Goal: Transaction & Acquisition: Purchase product/service

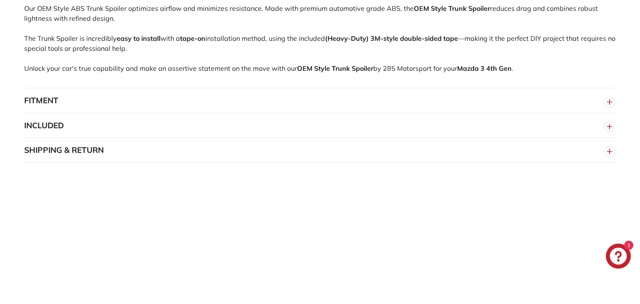
scroll to position [606, 0]
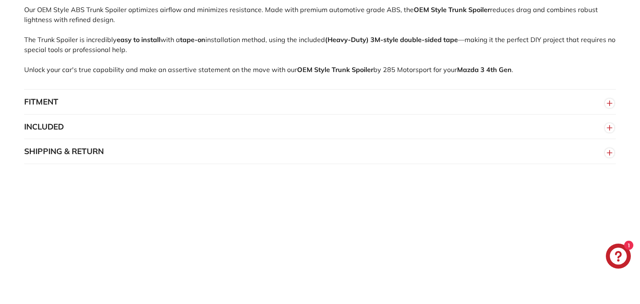
click at [349, 112] on button "FITMENT" at bounding box center [319, 102] width 591 height 25
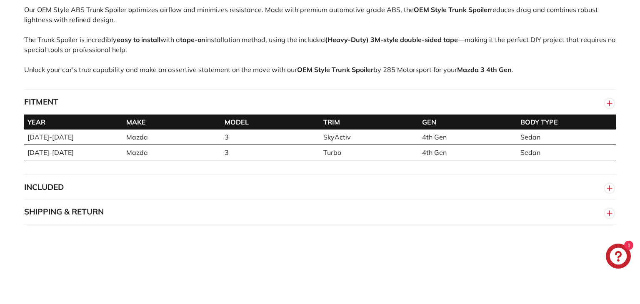
click at [349, 112] on button "FITMENT" at bounding box center [319, 102] width 591 height 25
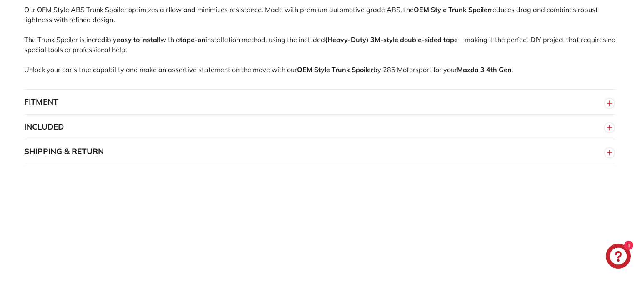
click at [346, 140] on button "INCLUDED" at bounding box center [319, 127] width 591 height 25
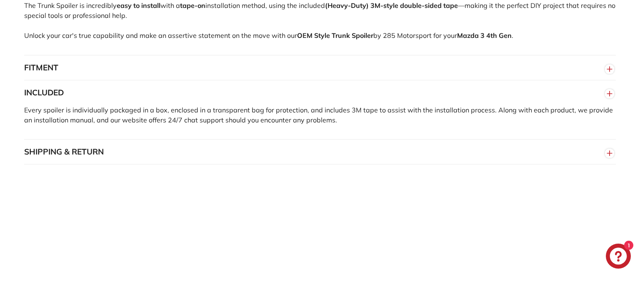
scroll to position [641, 0]
click at [362, 152] on button "SHIPPING & RETURN" at bounding box center [319, 151] width 591 height 25
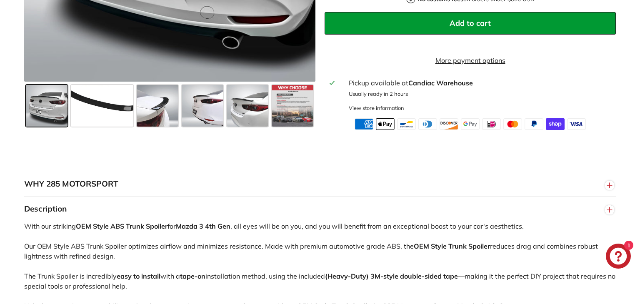
scroll to position [369, 0]
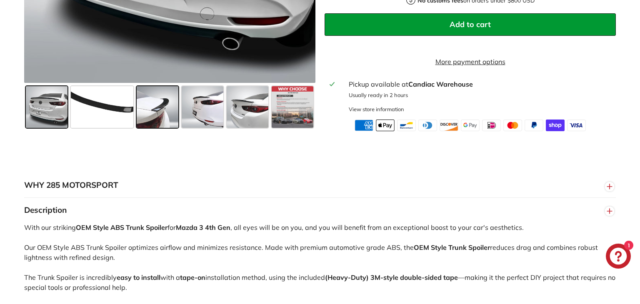
click at [162, 128] on span at bounding box center [158, 107] width 42 height 42
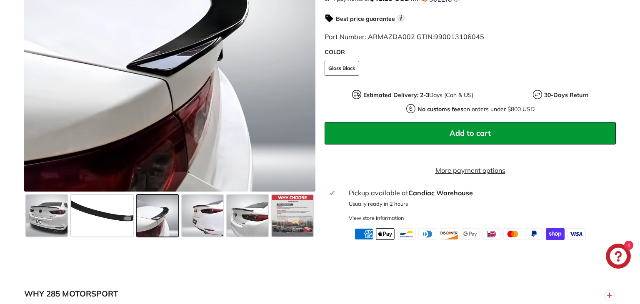
scroll to position [262, 0]
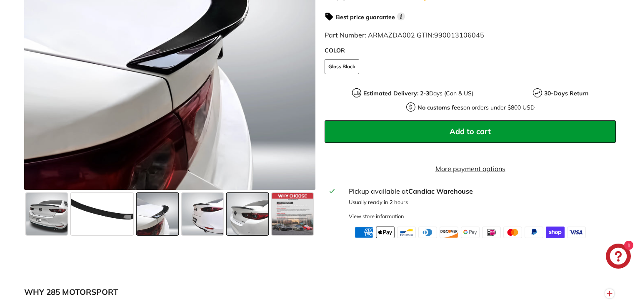
click at [247, 234] on span at bounding box center [248, 214] width 42 height 42
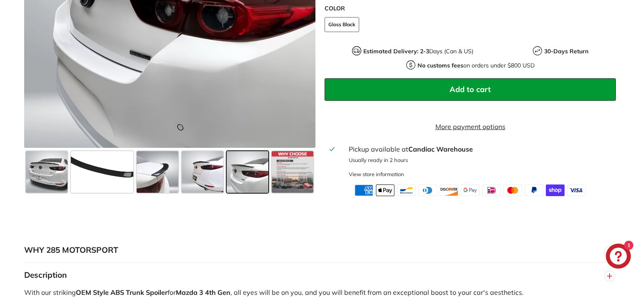
scroll to position [306, 0]
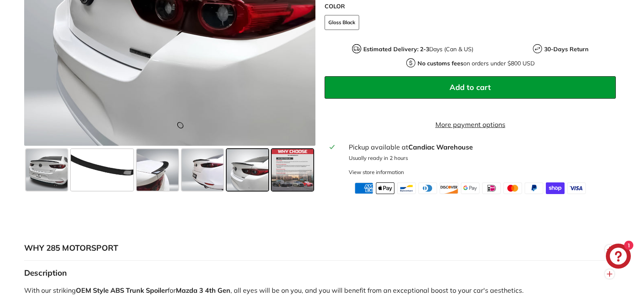
click at [294, 191] on span at bounding box center [293, 170] width 42 height 42
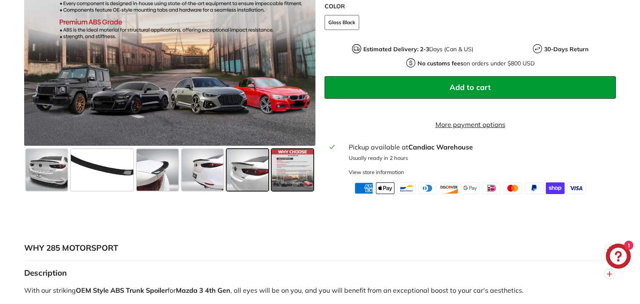
click at [249, 187] on span at bounding box center [248, 170] width 42 height 42
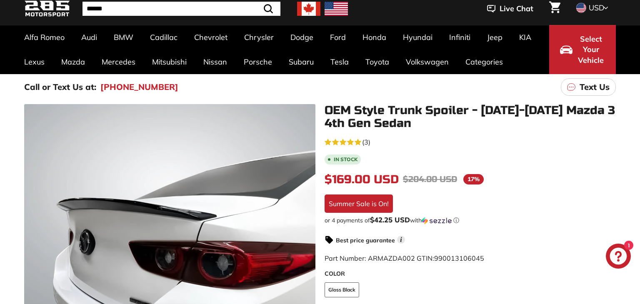
scroll to position [0, 0]
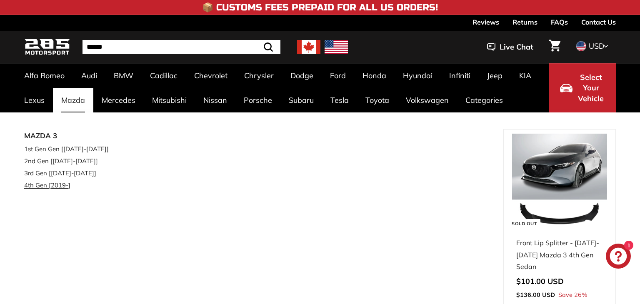
click at [57, 186] on link "4th Gen [2019-]" at bounding box center [73, 185] width 98 height 12
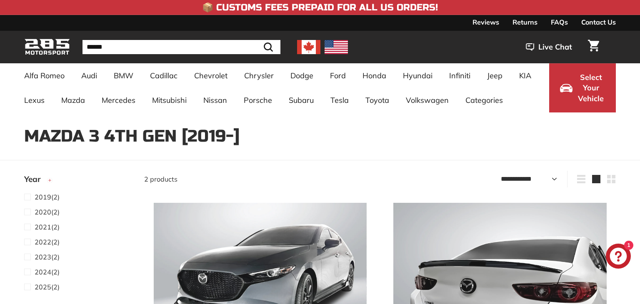
select select "**********"
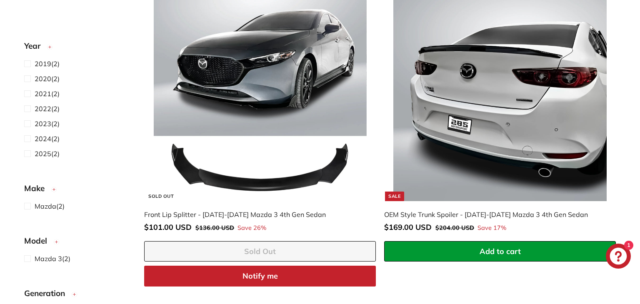
scroll to position [215, 0]
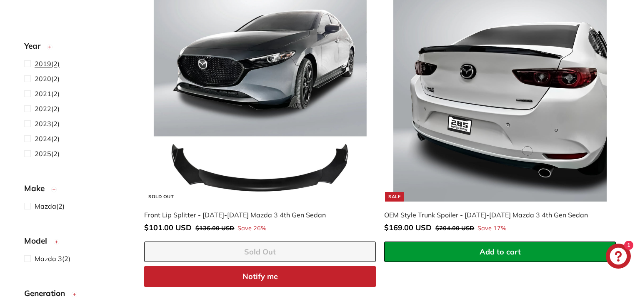
click at [52, 65] on span "2019 (2)" at bounding box center [47, 64] width 25 height 10
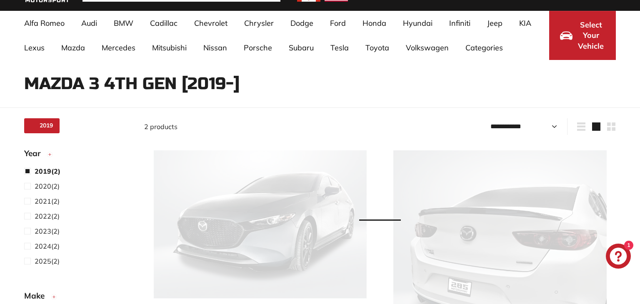
select select "**********"
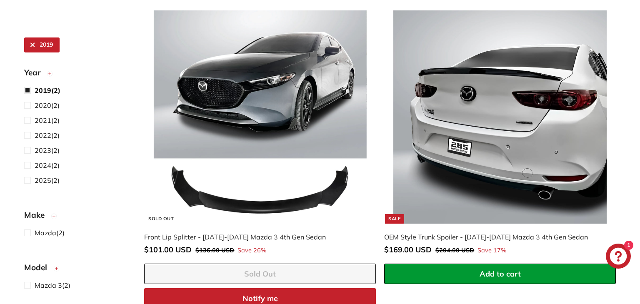
scroll to position [144, 0]
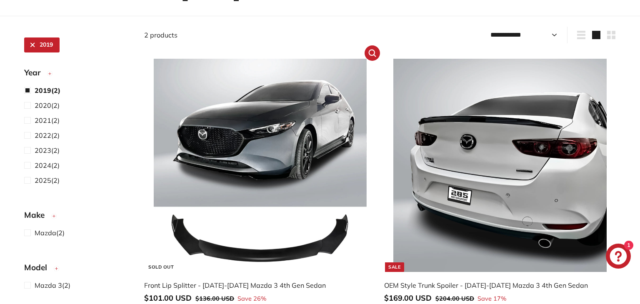
click at [248, 175] on img at bounding box center [260, 165] width 213 height 213
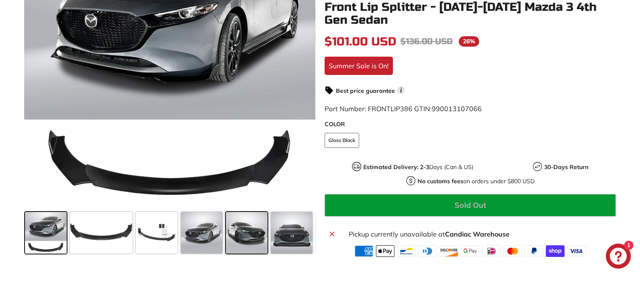
click at [225, 238] on div at bounding box center [246, 232] width 45 height 45
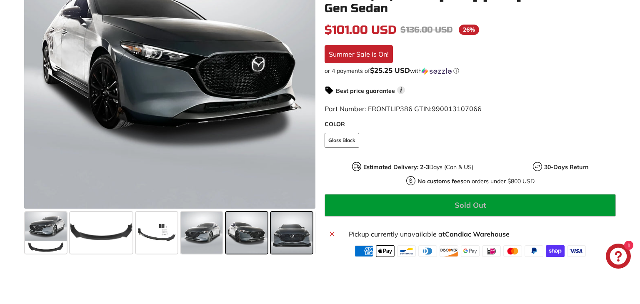
click at [282, 245] on span at bounding box center [292, 233] width 42 height 42
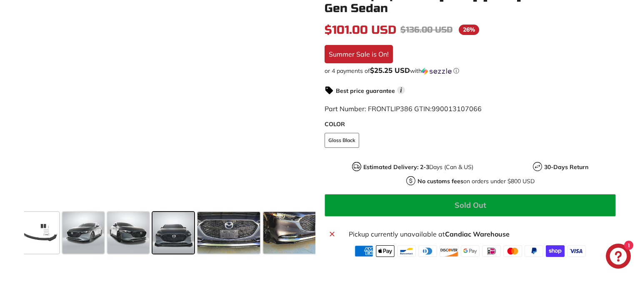
scroll to position [0, 122]
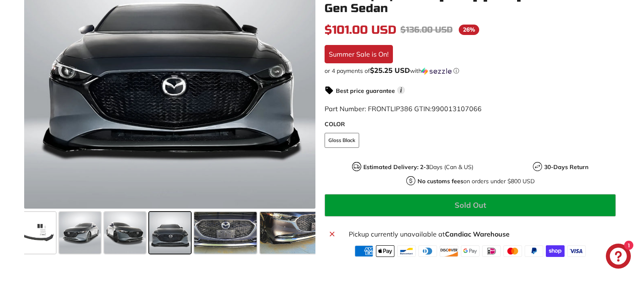
click at [179, 232] on span at bounding box center [170, 233] width 42 height 42
click at [209, 233] on span at bounding box center [225, 233] width 62 height 42
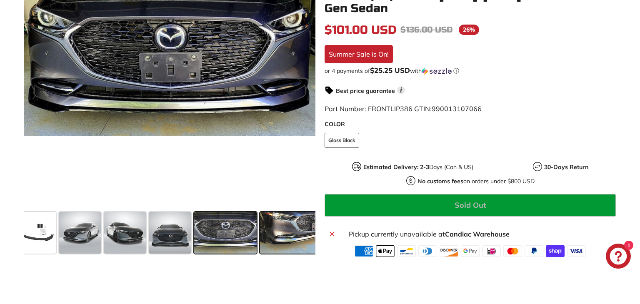
click at [295, 242] on span at bounding box center [291, 233] width 62 height 42
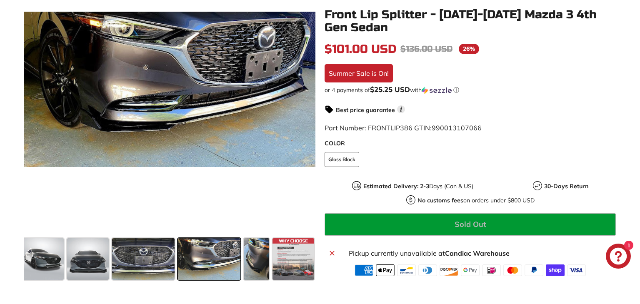
scroll to position [200, 0]
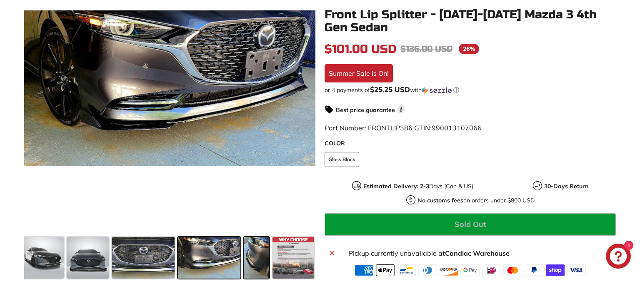
click at [259, 261] on span at bounding box center [256, 258] width 25 height 42
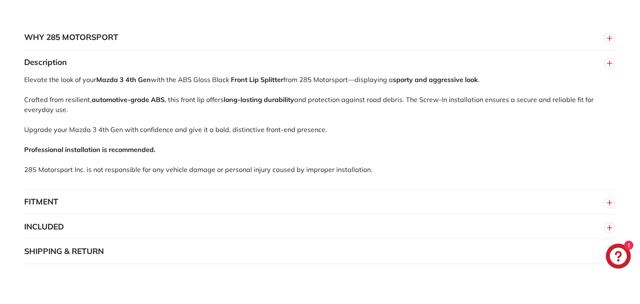
scroll to position [491, 0]
